Goal: Check status: Check status

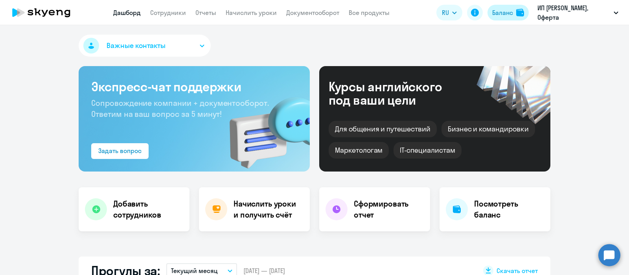
click at [498, 13] on div "Баланс" at bounding box center [502, 12] width 21 height 9
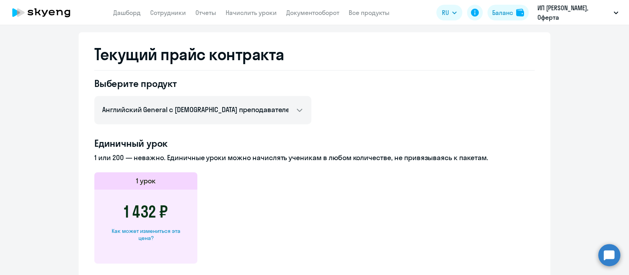
scroll to position [343, 0]
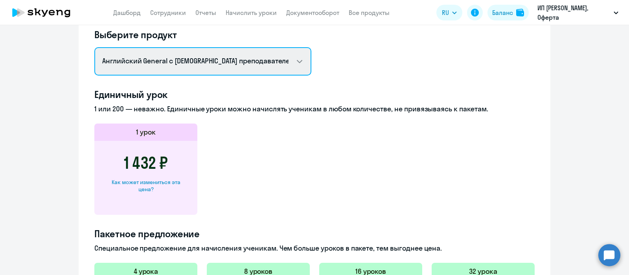
click at [294, 62] on select "Английский General с русскоговорящим преподавателем Английский General с [DEMOG…" at bounding box center [202, 61] width 217 height 28
click at [94, 47] on select "Английский General с русскоговорящим преподавателем Английский General с [DEMOG…" at bounding box center [202, 61] width 217 height 28
click at [293, 59] on select "Английский General с русскоговорящим преподавателем Английский General с [DEMOG…" at bounding box center [202, 61] width 217 height 28
select select "english_adult_not_native_speaker"
click at [94, 47] on select "Английский General с русскоговорящим преподавателем Английский General с [DEMOG…" at bounding box center [202, 61] width 217 height 28
